Goal: Task Accomplishment & Management: Complete application form

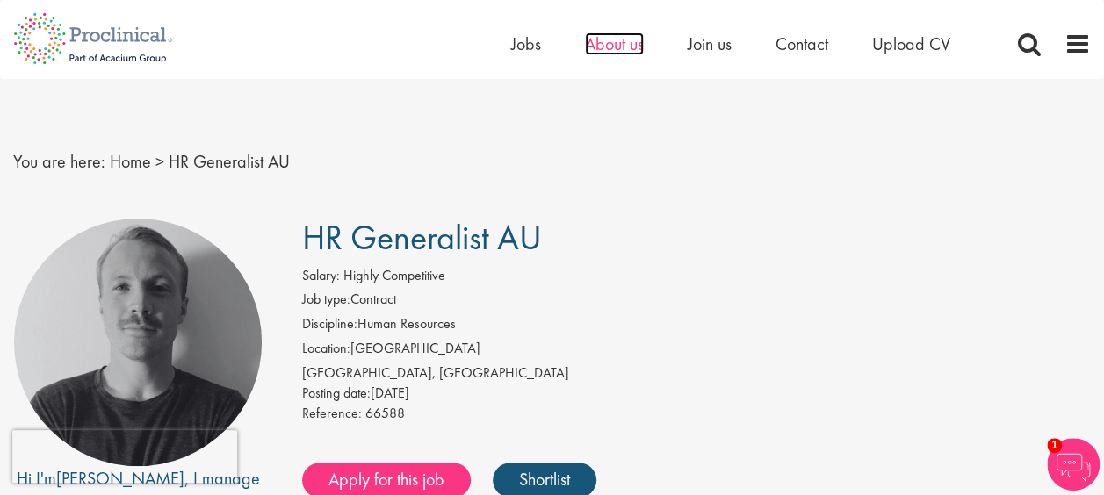
click at [605, 49] on span "About us" at bounding box center [614, 43] width 59 height 23
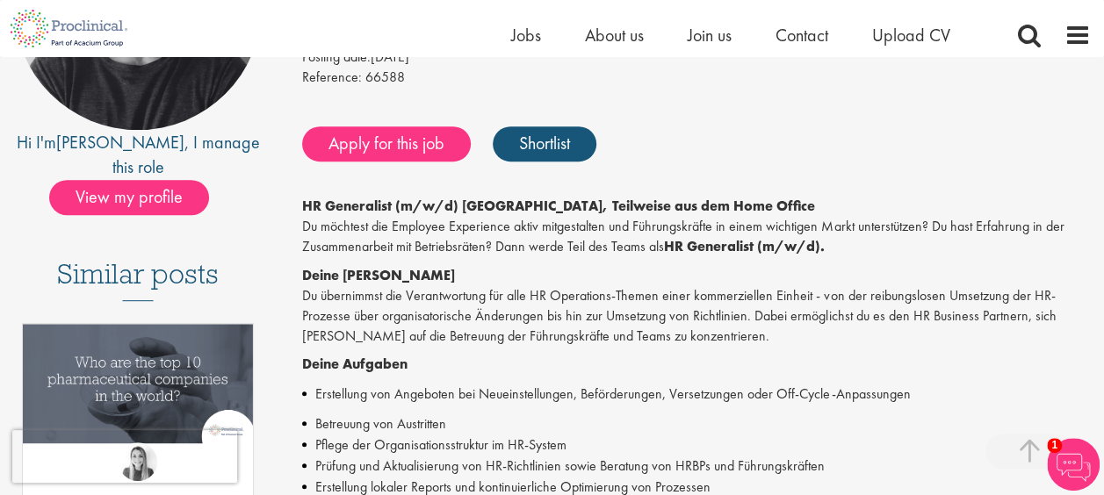
scroll to position [351, 0]
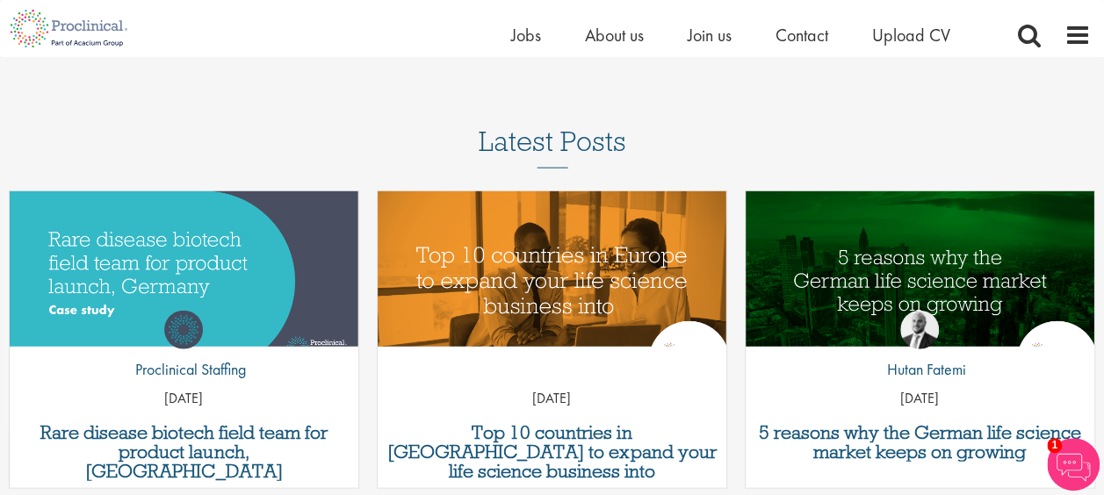
scroll to position [2020, 0]
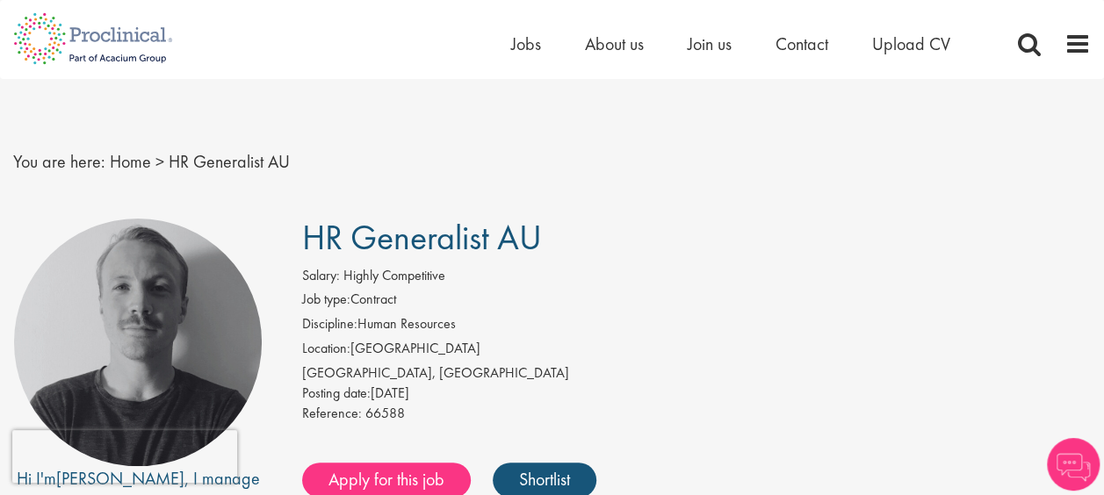
scroll to position [88, 0]
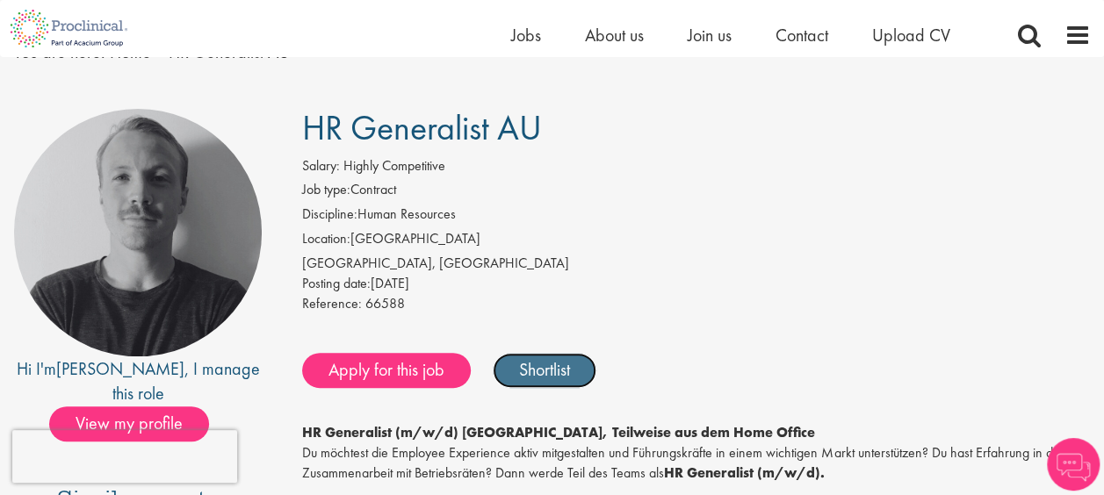
click at [530, 367] on link "Shortlist" at bounding box center [545, 370] width 104 height 35
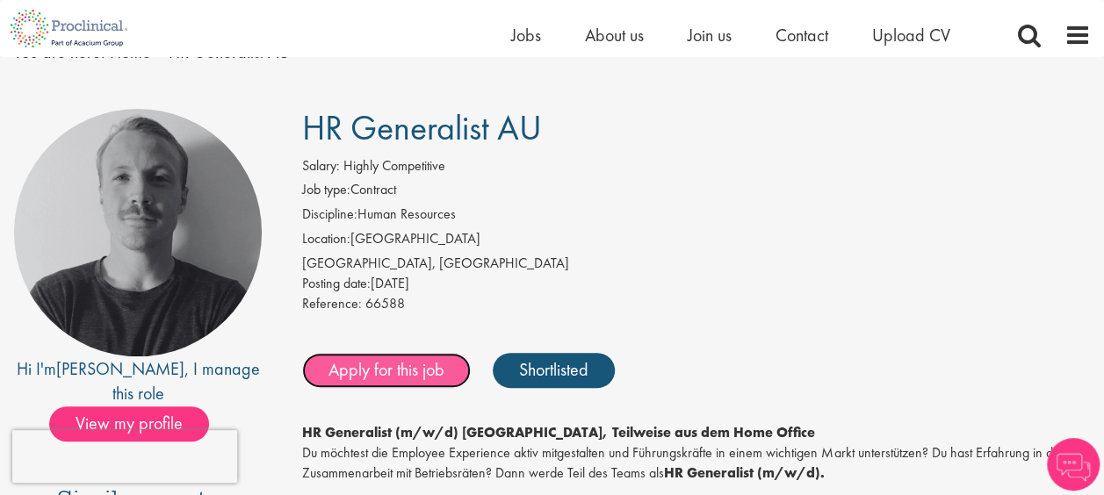
click at [418, 377] on link "Apply for this job" at bounding box center [386, 370] width 169 height 35
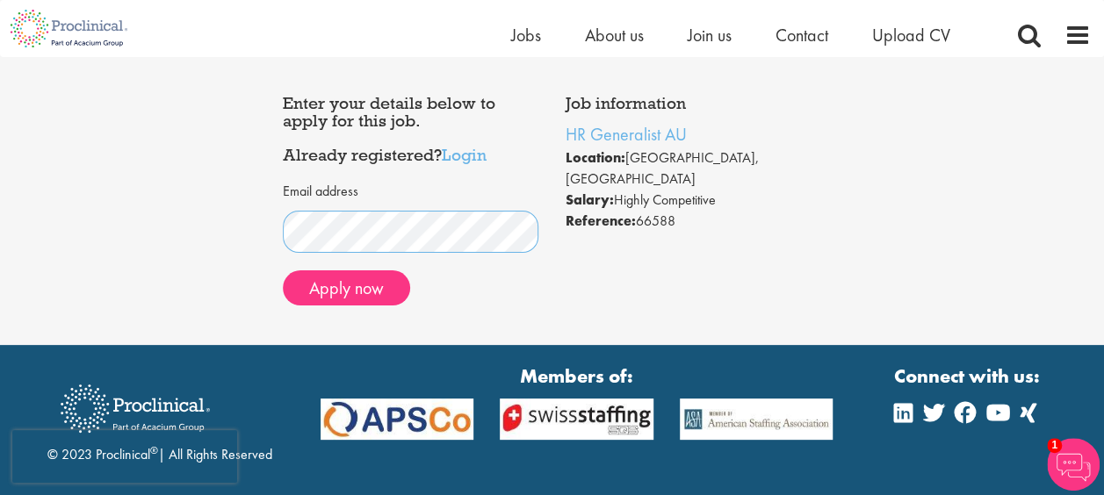
scroll to position [88, 0]
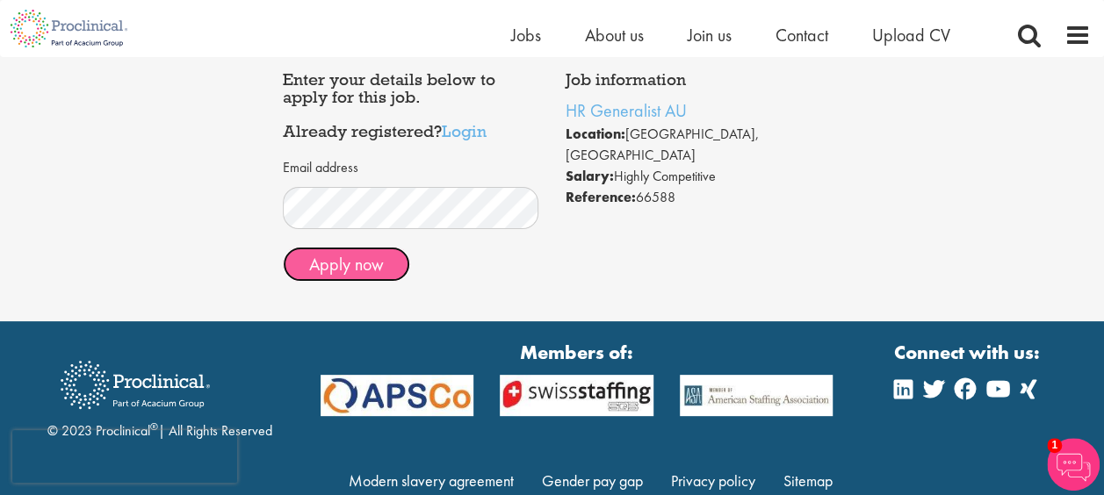
click at [352, 267] on button "Apply now" at bounding box center [346, 264] width 127 height 35
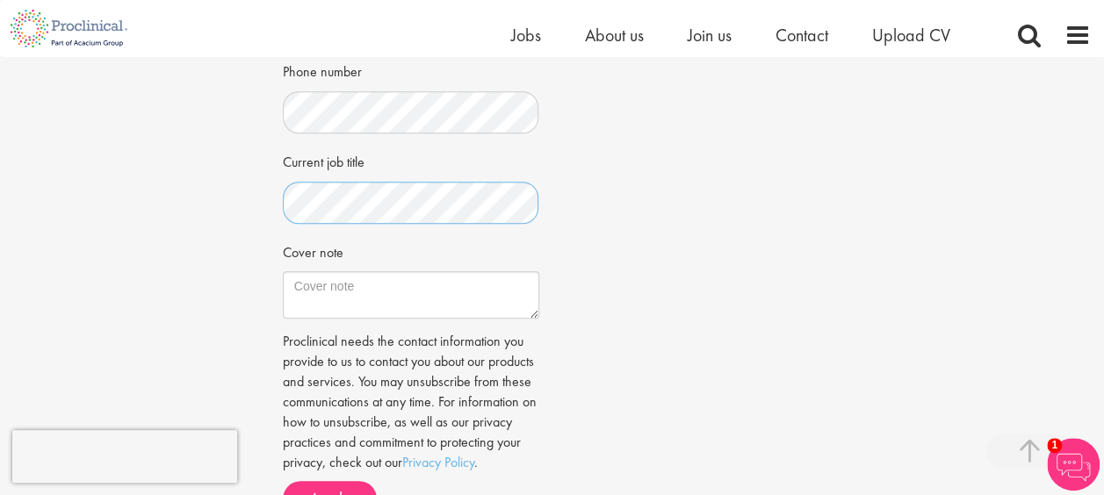
scroll to position [527, 0]
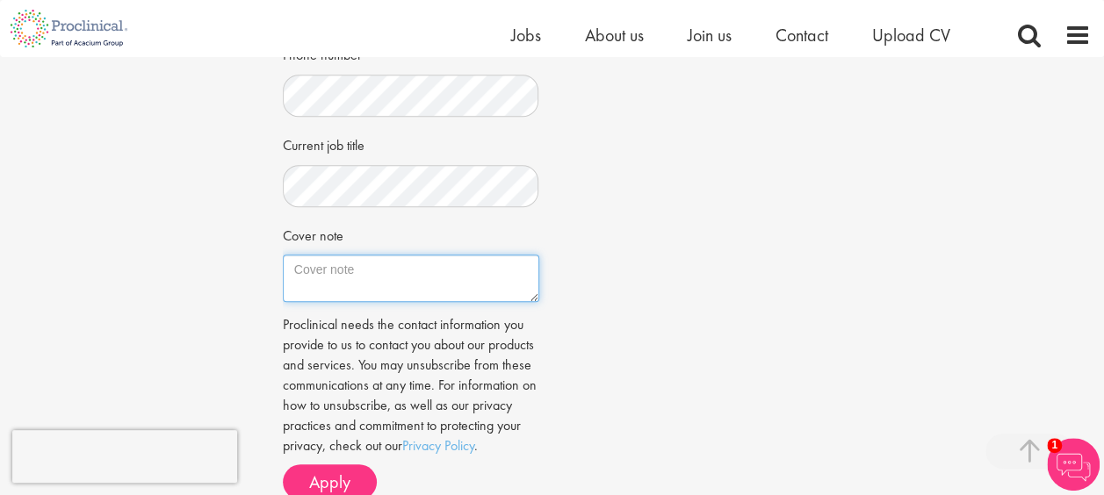
click at [433, 282] on textarea "Cover note" at bounding box center [411, 278] width 256 height 47
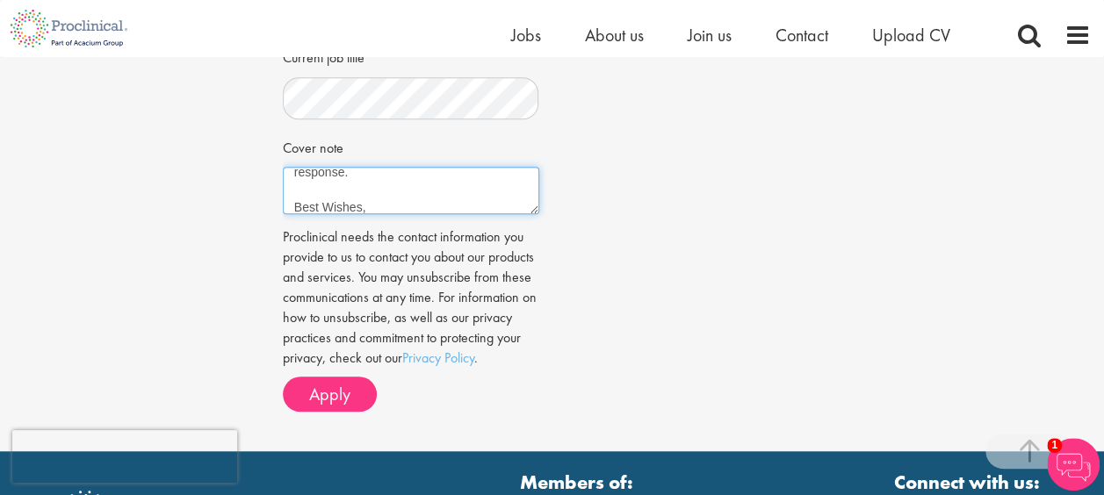
scroll to position [97, 0]
type textarea "Dear Proclinical Team, I would like to apply for the interesting job as HR Gene…"
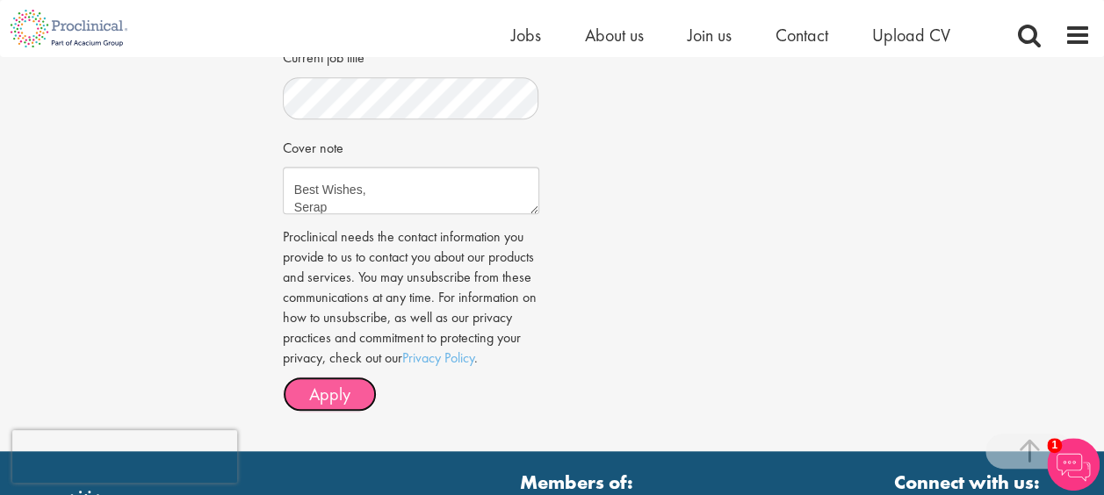
click at [309, 406] on span "Apply" at bounding box center [329, 394] width 41 height 23
